Goal: Task Accomplishment & Management: Manage account settings

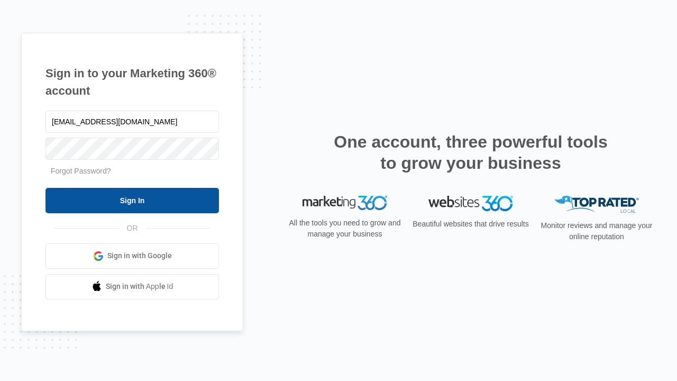
click at [132, 200] on input "Sign In" at bounding box center [131, 200] width 173 height 25
